Goal: Information Seeking & Learning: Learn about a topic

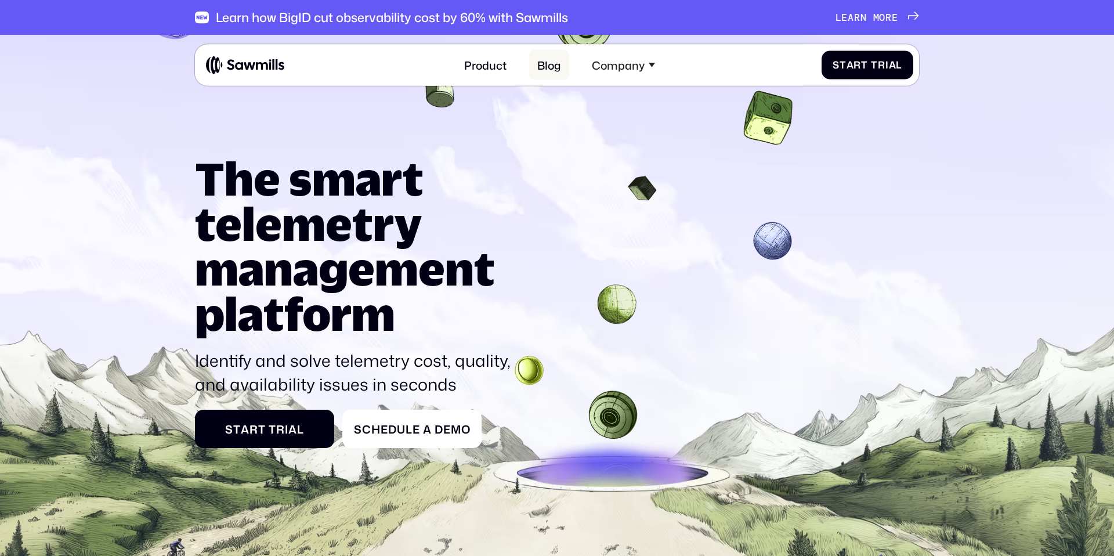
click at [553, 57] on link "Blog" at bounding box center [549, 65] width 41 height 30
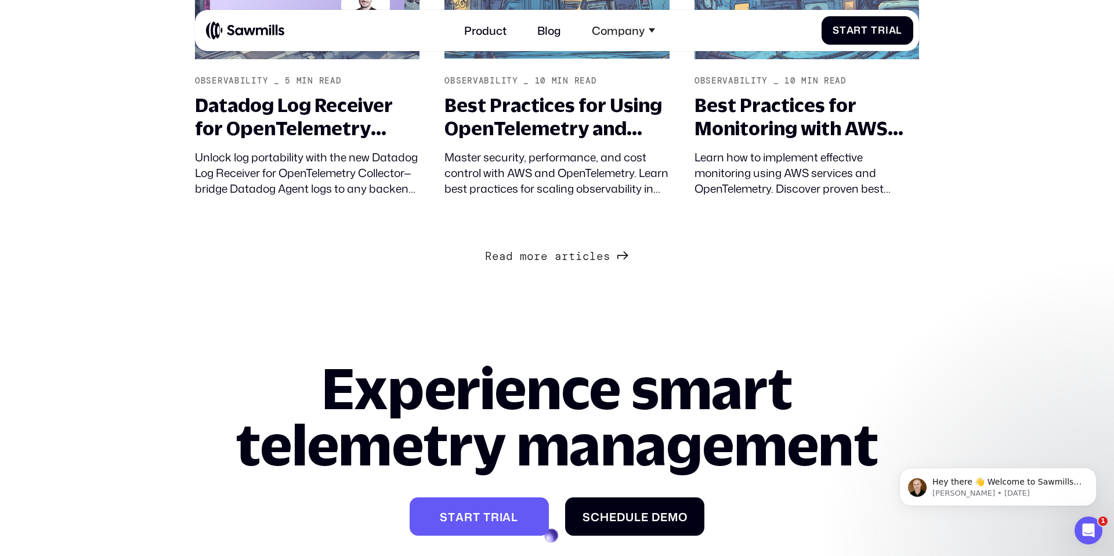
click at [530, 261] on div "R e a d m o r e a r t i c l e s R e a d m o r e a r t i c l e s" at bounding box center [547, 255] width 125 height 13
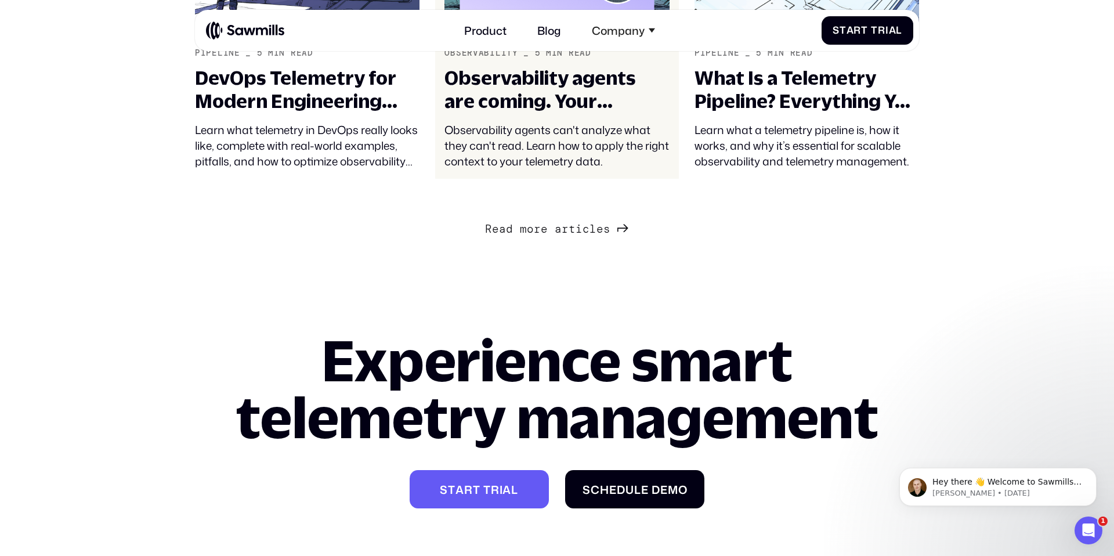
scroll to position [2359, 0]
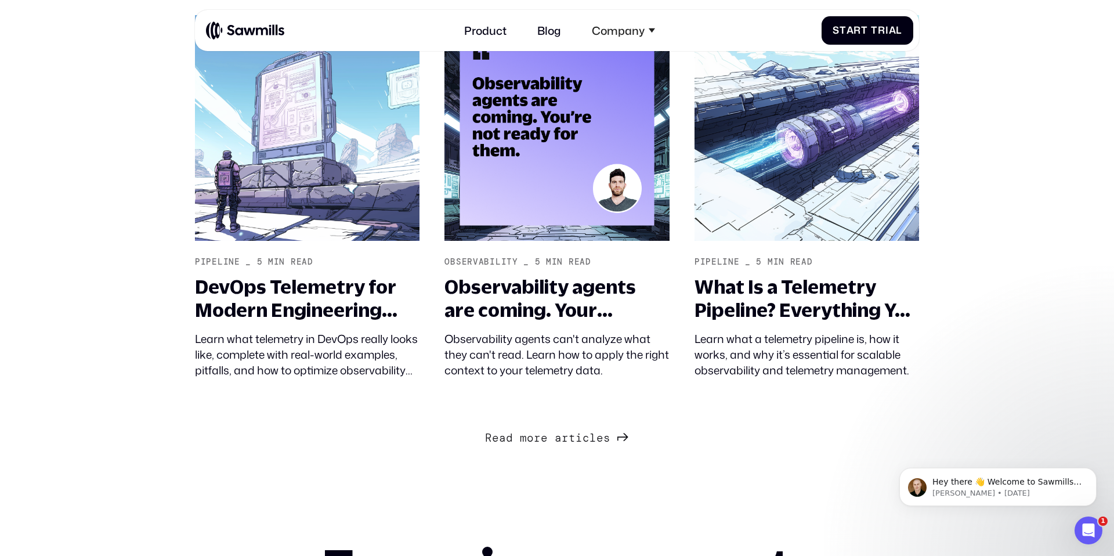
click at [552, 431] on span "Next Page" at bounding box center [551, 424] width 7 height 13
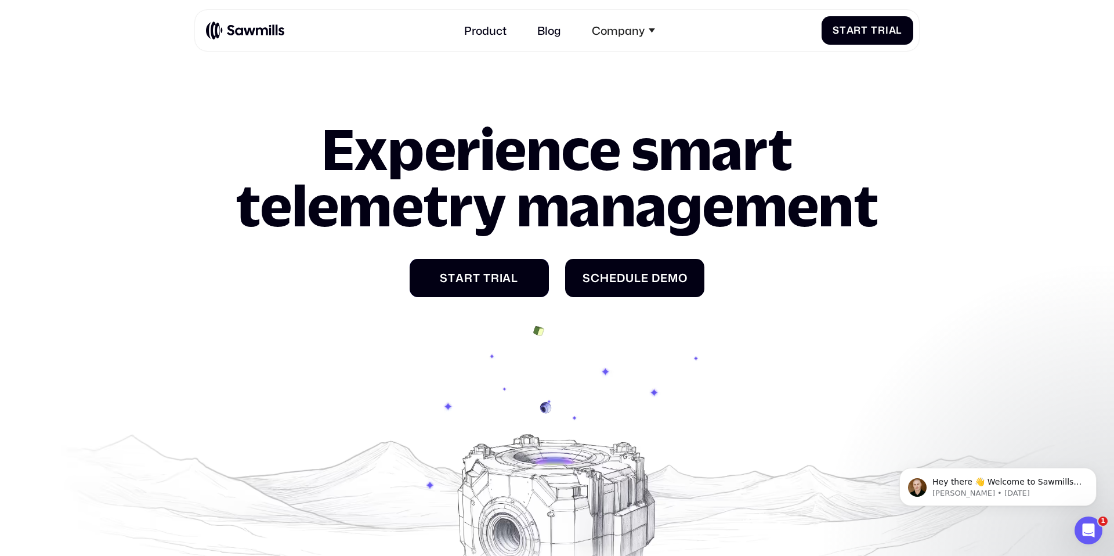
scroll to position [3750, 0]
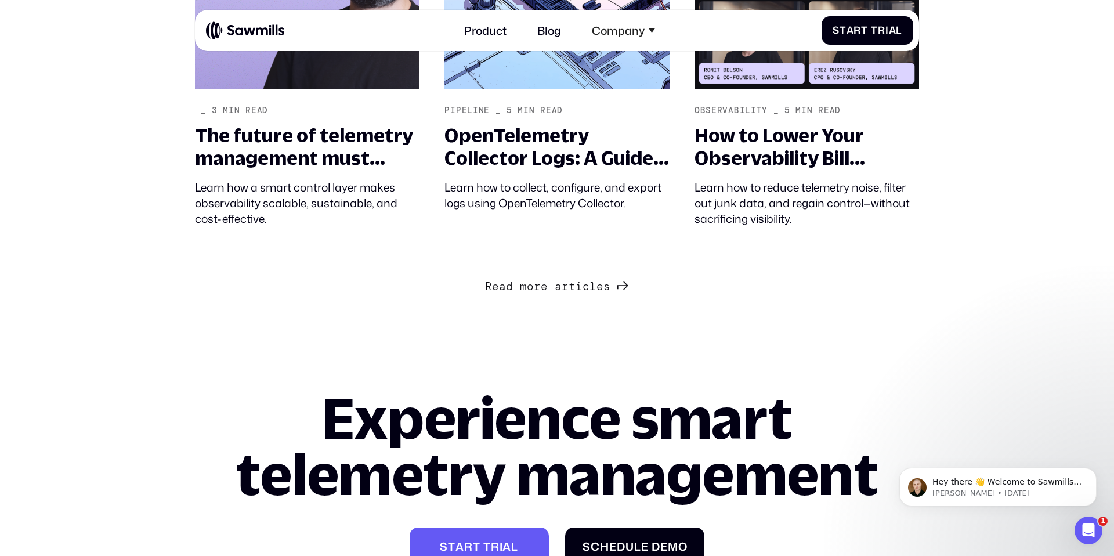
click at [540, 294] on link "R e a d m o r e a r t i c l e s R e a d m o r e a r t i c l e s" at bounding box center [556, 285] width 143 height 20
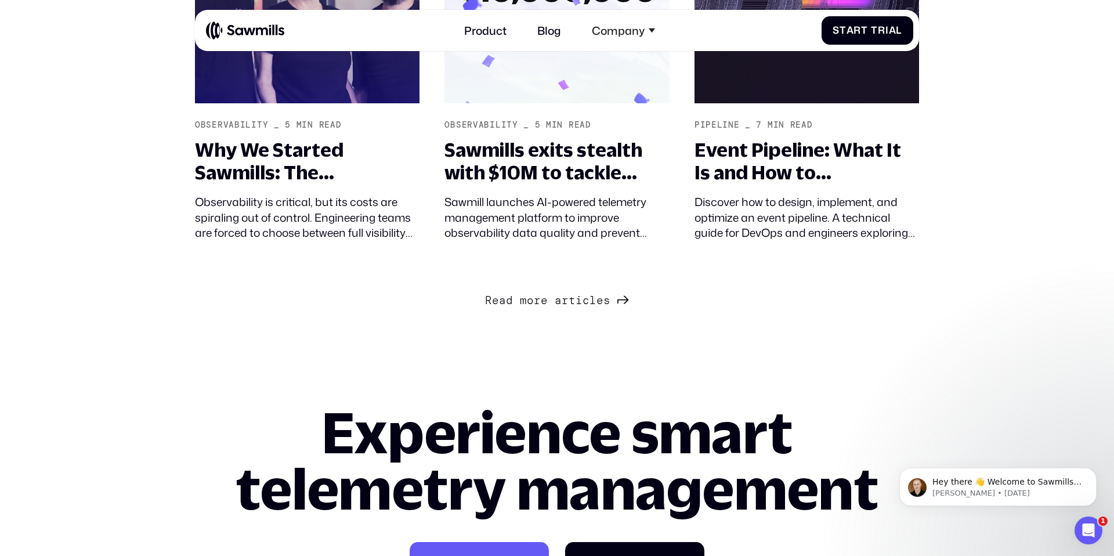
scroll to position [4968, 0]
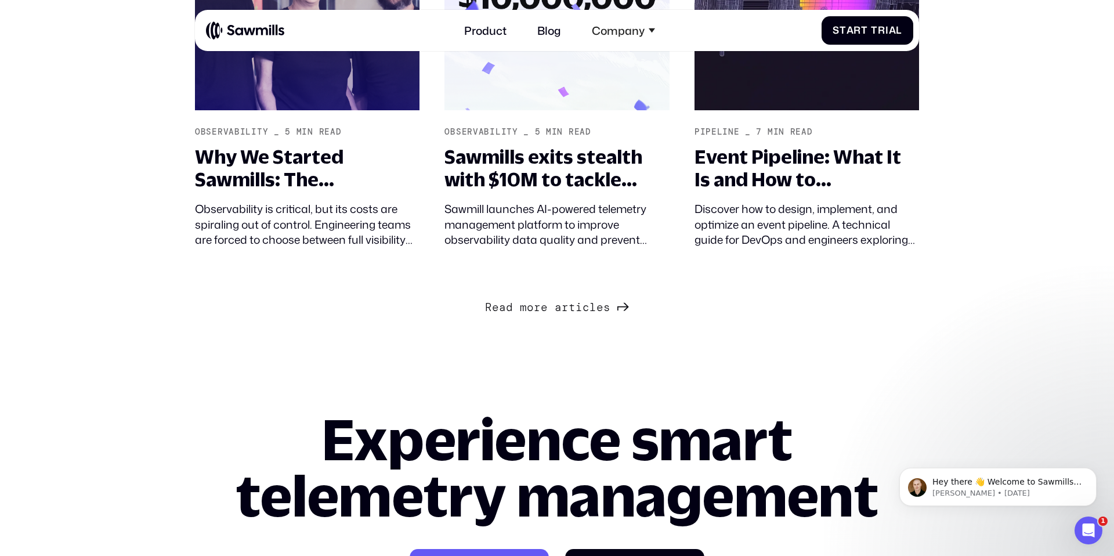
click at [535, 307] on span "r" at bounding box center [537, 306] width 7 height 13
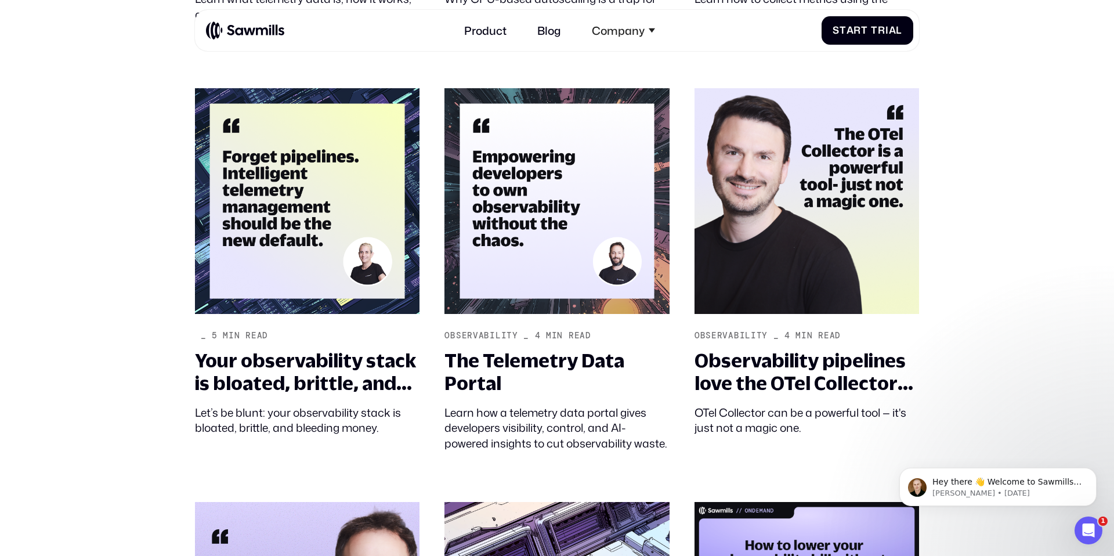
scroll to position [3108, 0]
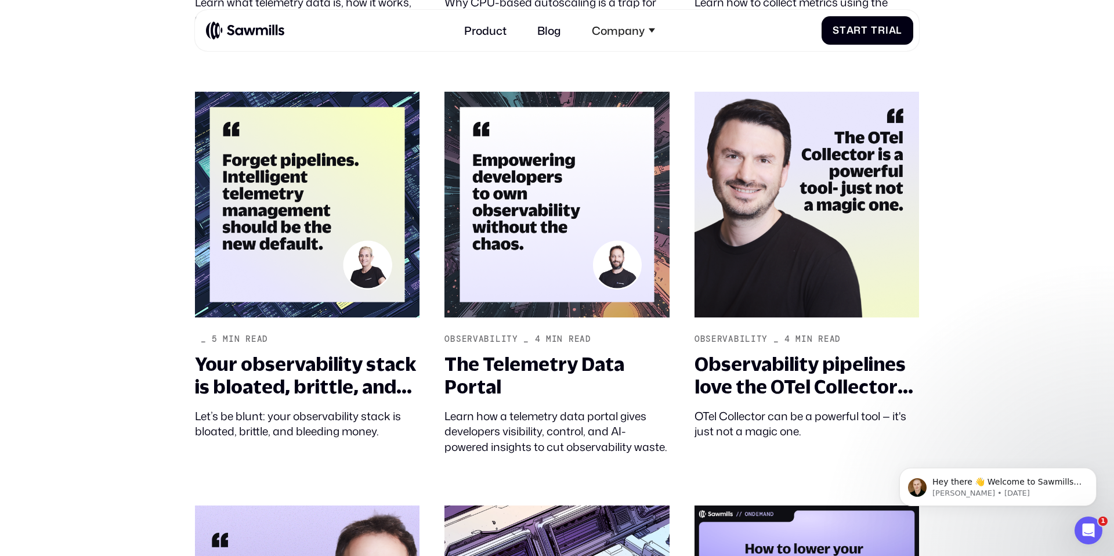
click at [94, 353] on section "Elevate The Blog for Modern telemetry _ min read sawmills cta Observability _ 5…" at bounding box center [557, 176] width 1114 height 6500
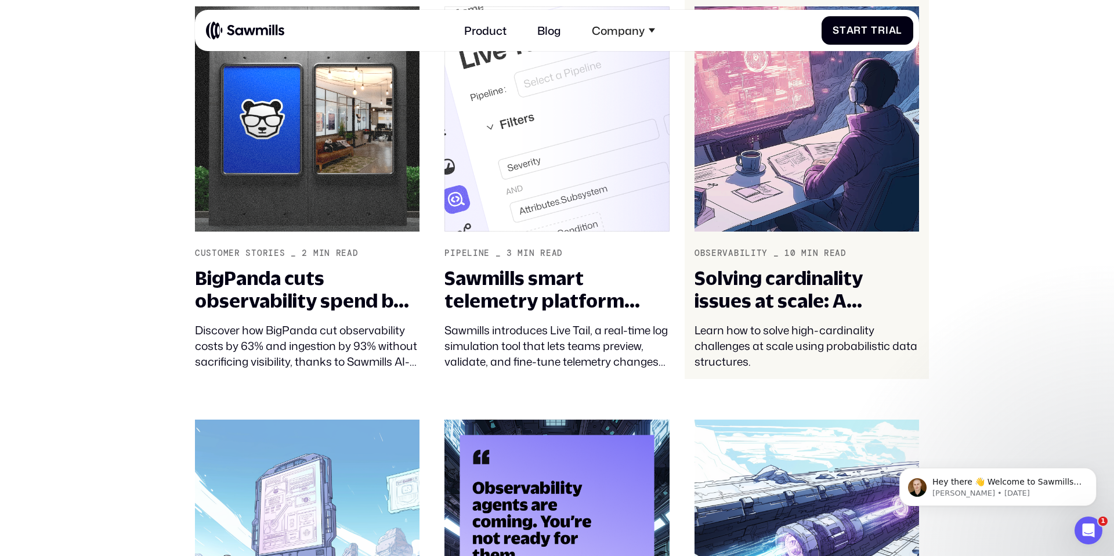
click at [726, 287] on div "Solving cardinality issues at scale: A practical guide to probabilistic data st…" at bounding box center [806, 290] width 224 height 46
